Goal: Task Accomplishment & Management: Manage account settings

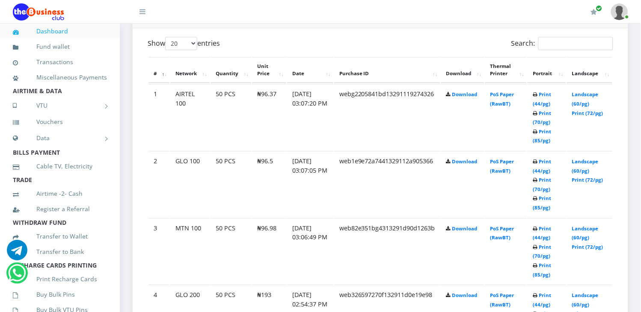
scroll to position [481, 0]
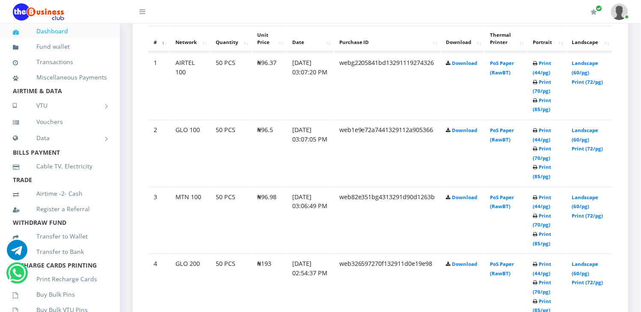
click at [618, 13] on img at bounding box center [619, 11] width 17 height 17
click at [585, 60] on link "Logout" at bounding box center [596, 60] width 56 height 14
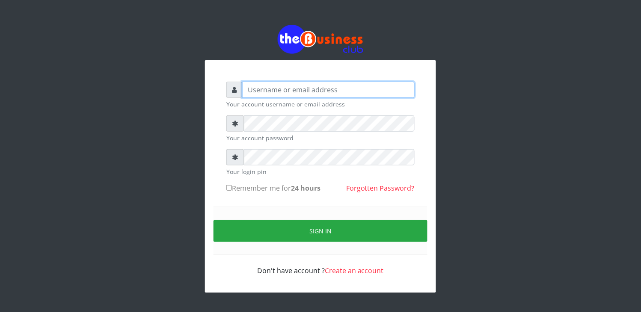
type input "elbally"
click at [259, 89] on input "elbally" at bounding box center [328, 90] width 172 height 16
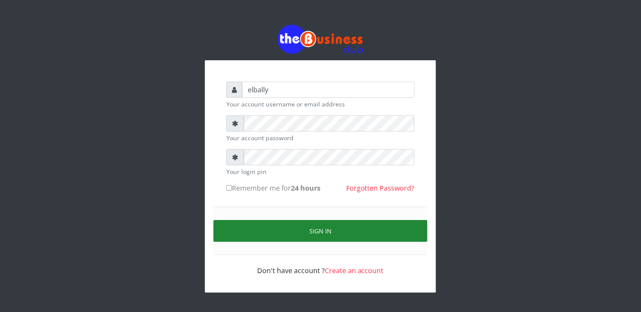
click at [292, 229] on button "Sign in" at bounding box center [320, 231] width 214 height 22
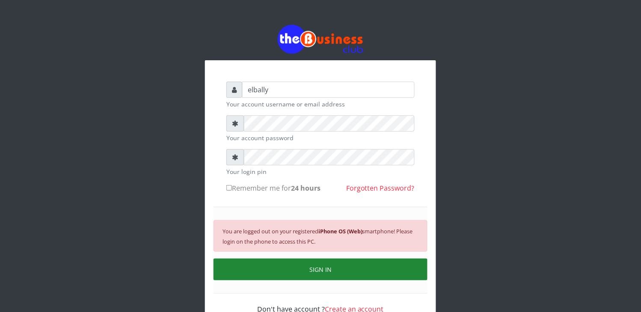
click at [314, 266] on button "SIGN IN" at bounding box center [320, 270] width 214 height 22
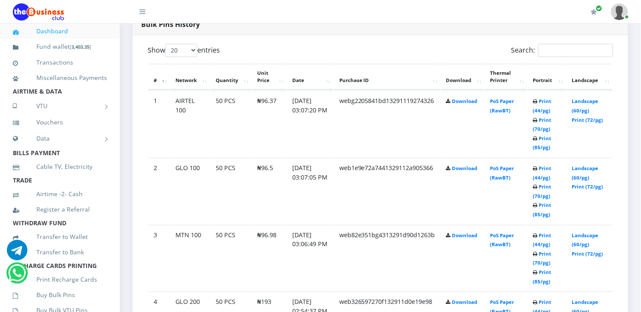
scroll to position [488, 0]
